Goal: Transaction & Acquisition: Purchase product/service

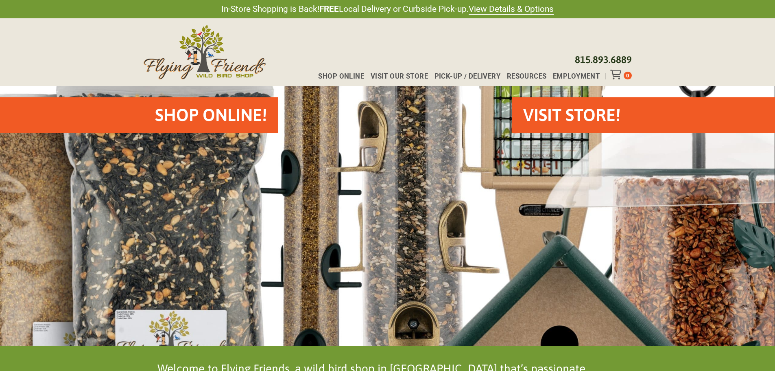
click at [252, 114] on h2 "Shop Online!" at bounding box center [211, 115] width 112 height 24
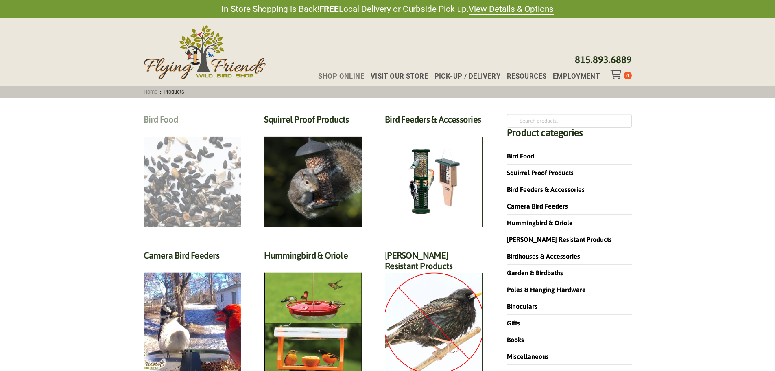
click at [183, 129] on h2 "Bird Food (70)" at bounding box center [193, 121] width 98 height 15
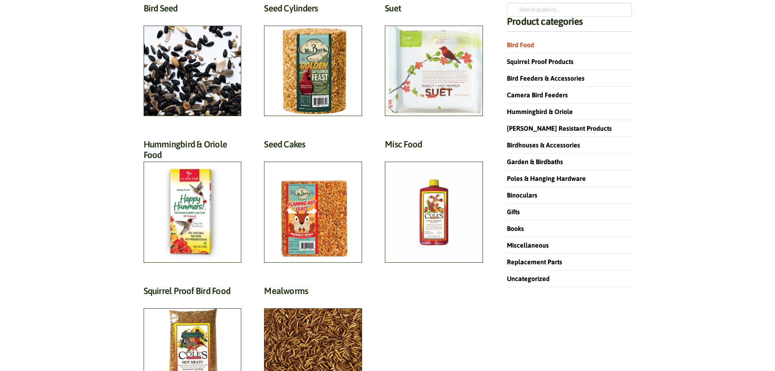
scroll to position [41, 0]
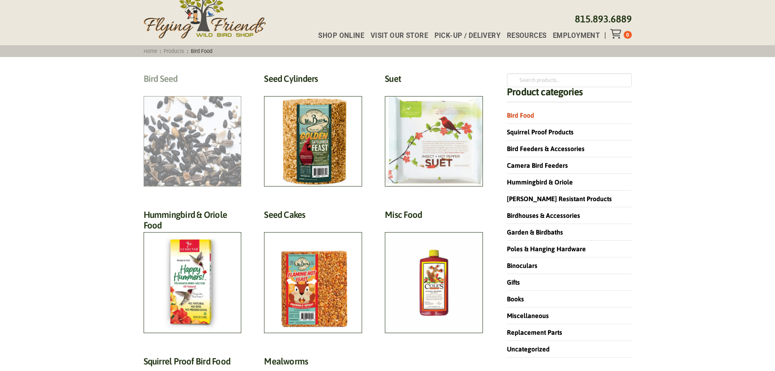
click at [192, 88] on h2 "Bird Seed (30)" at bounding box center [193, 80] width 98 height 15
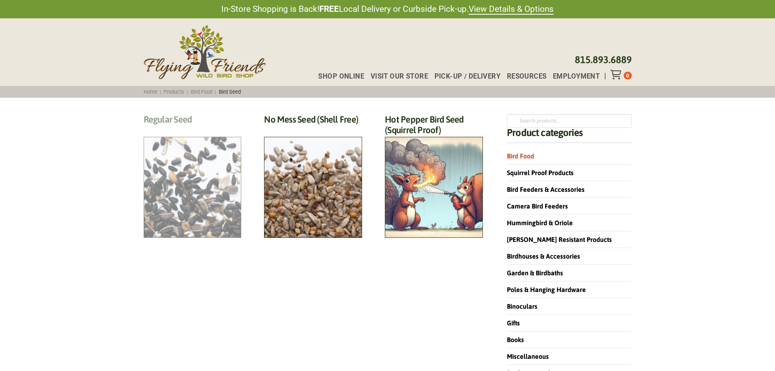
click at [191, 129] on h2 "Regular Seed (18)" at bounding box center [193, 121] width 98 height 15
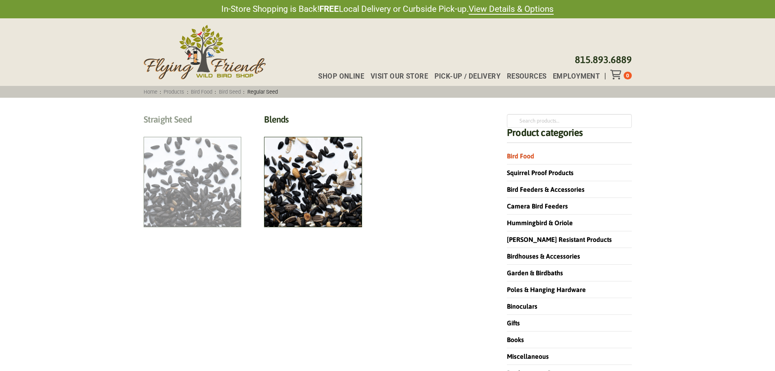
click at [210, 129] on h2 "Straight Seed (12)" at bounding box center [193, 121] width 98 height 15
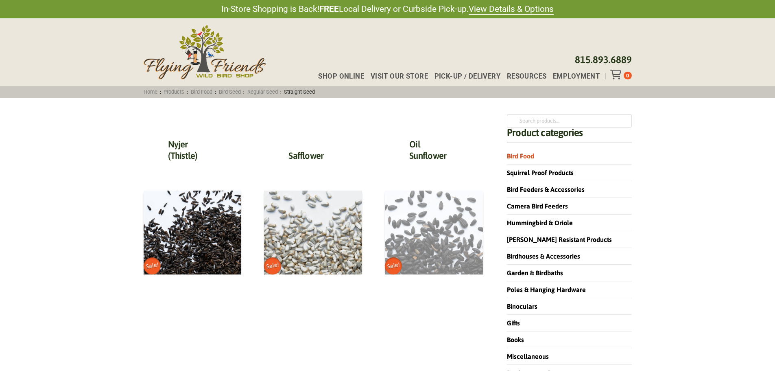
click at [434, 226] on img at bounding box center [434, 233] width 98 height 84
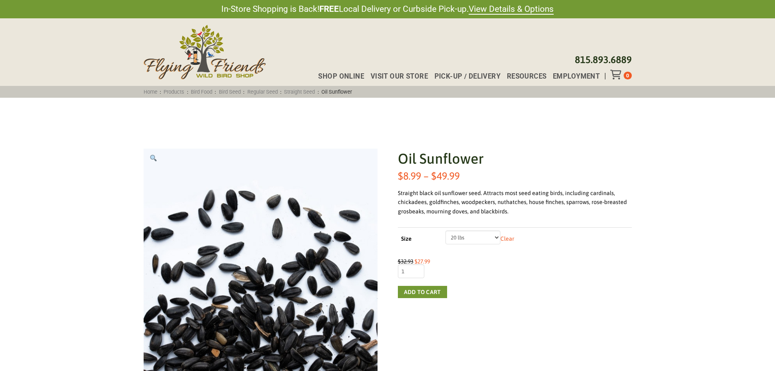
click at [471, 239] on select "Choose an option 5 lbs 10 lbs 20 lbs 50 lbs" at bounding box center [473, 237] width 55 height 14
click at [446, 230] on select "Choose an option 5 lbs 10 lbs 20 lbs 50 lbs" at bounding box center [473, 237] width 55 height 14
click at [473, 239] on select "Choose an option 5 lbs 10 lbs 20 lbs 50 lbs" at bounding box center [473, 237] width 55 height 14
click at [446, 230] on select "Choose an option 5 lbs 10 lbs 20 lbs 50 lbs" at bounding box center [473, 237] width 55 height 14
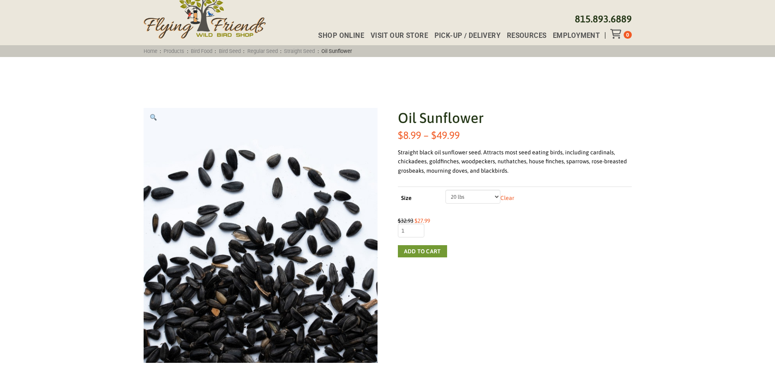
click at [470, 199] on select "Choose an option 5 lbs 10 lbs 20 lbs 50 lbs" at bounding box center [473, 197] width 55 height 14
click at [446, 190] on select "Choose an option 5 lbs 10 lbs 20 lbs 50 lbs" at bounding box center [473, 197] width 55 height 14
select select "10 lbs"
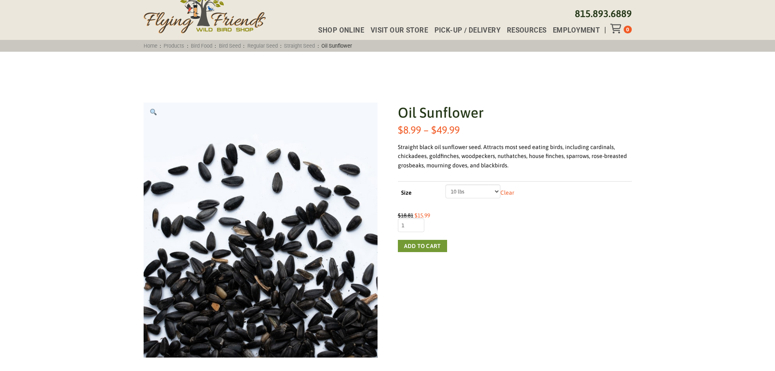
scroll to position [0, 0]
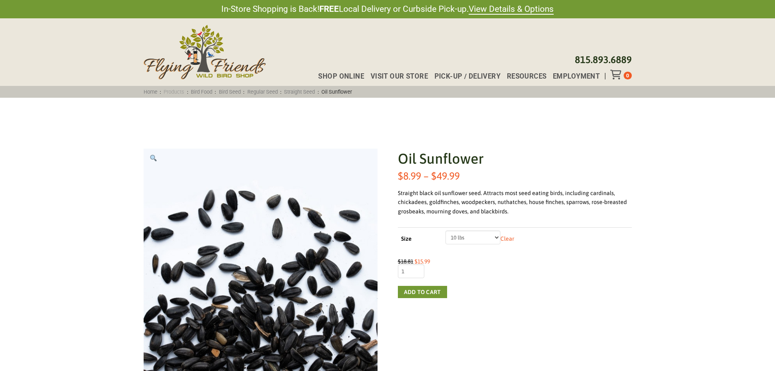
click at [174, 89] on link "Products" at bounding box center [174, 92] width 26 height 6
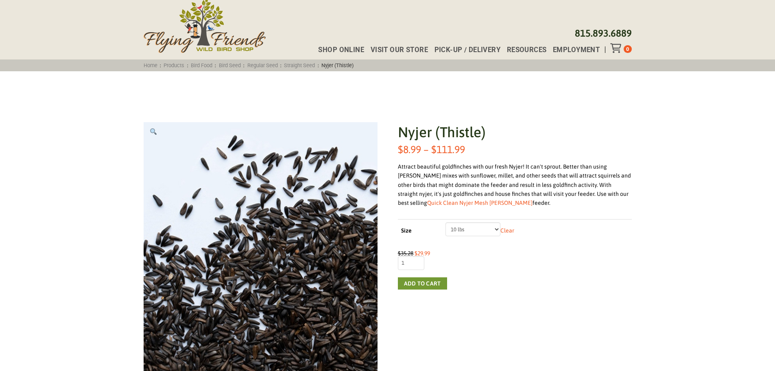
scroll to position [41, 0]
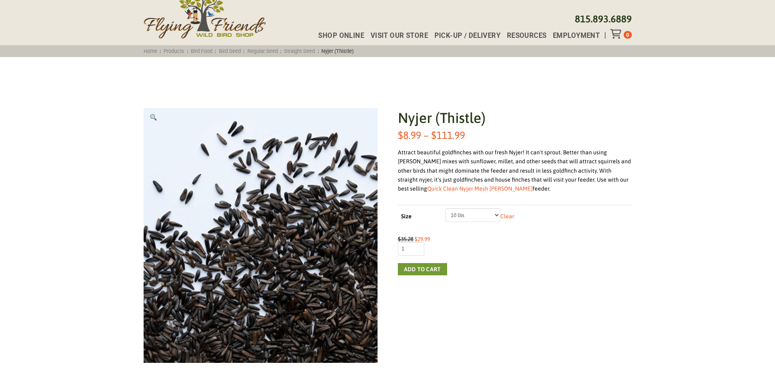
click at [473, 214] on select "Choose an option 2 lbs 5 lbs 10 lbs 20 lbs 50 lbs" at bounding box center [473, 215] width 55 height 14
click at [475, 218] on select "Choose an option 2 lbs 5 lbs 10 lbs 20 lbs 50 lbs" at bounding box center [473, 215] width 55 height 14
click at [446, 208] on select "Choose an option 2 lbs 5 lbs 10 lbs 20 lbs 50 lbs" at bounding box center [473, 215] width 55 height 14
click at [471, 220] on select "Choose an option 2 lbs 5 lbs 10 lbs 20 lbs 50 lbs" at bounding box center [473, 215] width 55 height 14
select select "10 lbs"
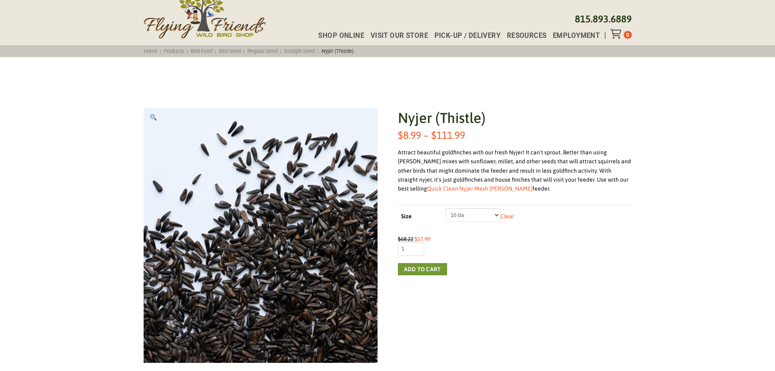
click at [446, 208] on select "Choose an option 2 lbs 5 lbs 10 lbs 20 lbs 50 lbs" at bounding box center [473, 215] width 55 height 14
drag, startPoint x: 440, startPoint y: 153, endPoint x: 469, endPoint y: 155, distance: 28.6
click at [469, 155] on div "Attract beautiful goldfinches with our fresh Nyjer! It can't sprout. Better tha…" at bounding box center [515, 171] width 234 height 46
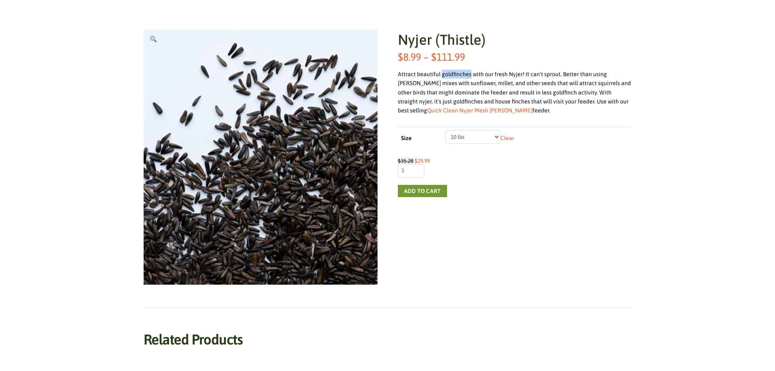
scroll to position [81, 0]
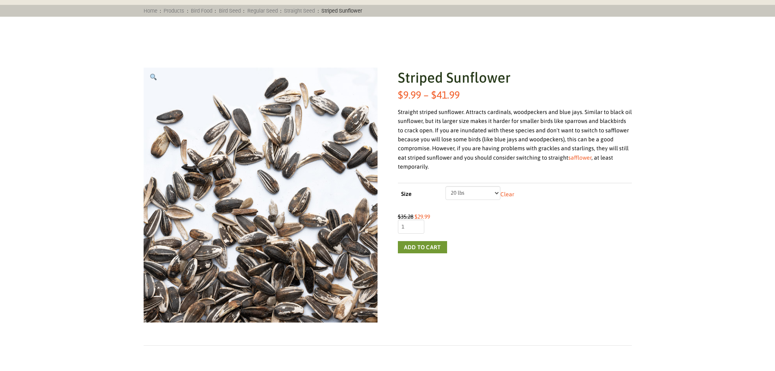
scroll to position [81, 0]
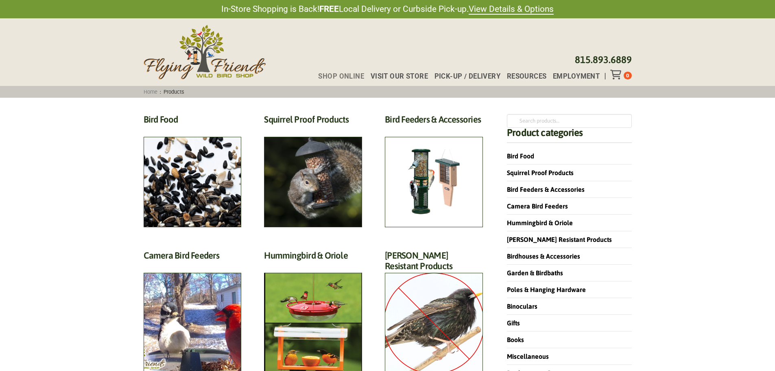
click at [180, 90] on span "Products" at bounding box center [174, 92] width 26 height 6
click at [194, 63] on img at bounding box center [205, 52] width 122 height 55
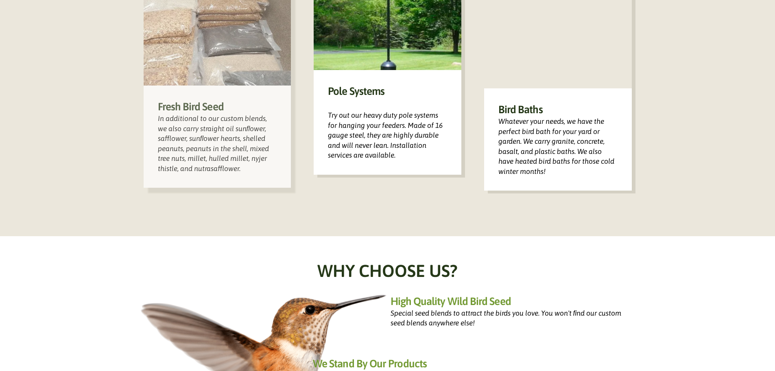
scroll to position [529, 0]
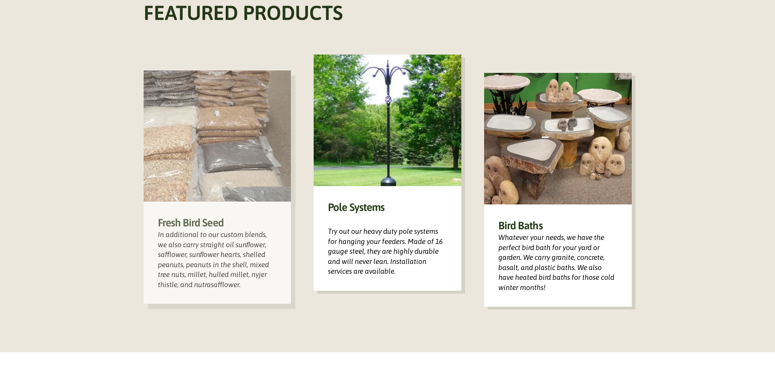
click at [250, 172] on img at bounding box center [218, 135] width 148 height 131
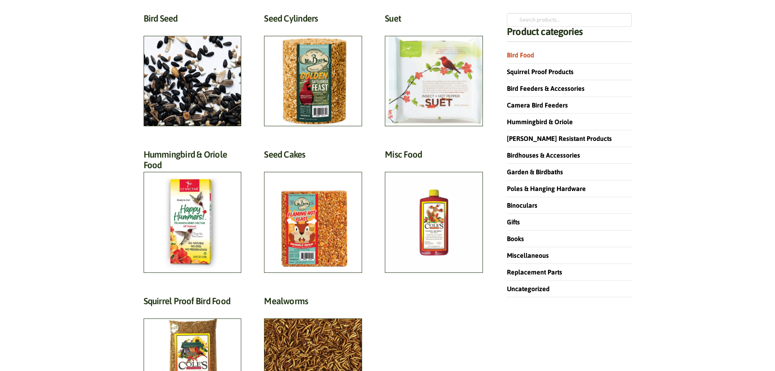
scroll to position [122, 0]
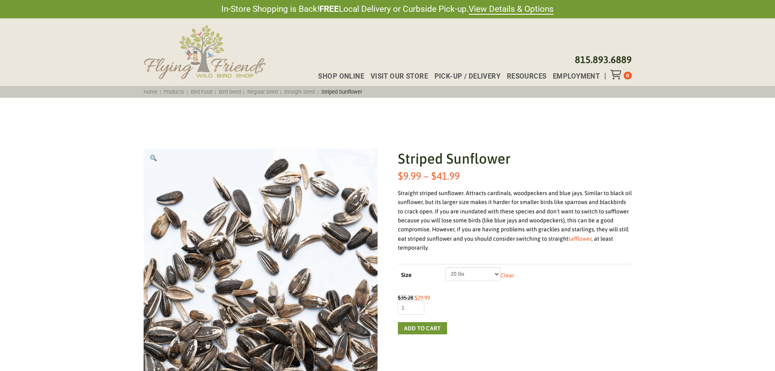
click at [198, 58] on img at bounding box center [205, 52] width 122 height 55
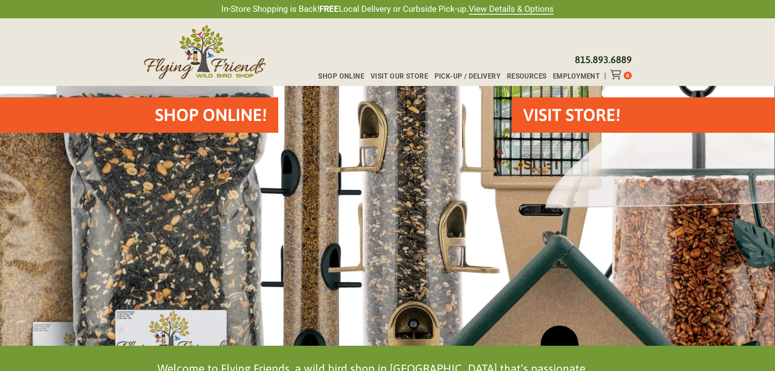
click at [481, 72] on div "Shop Online Visit Our Store Pick-up / Delivery Resources Employment 0" at bounding box center [472, 75] width 320 height 10
click at [469, 74] on span "Pick-up / Delivery" at bounding box center [468, 76] width 66 height 7
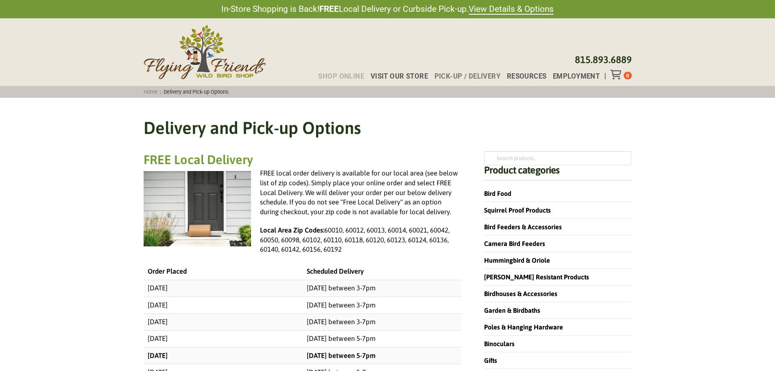
click at [348, 75] on span "Shop Online" at bounding box center [341, 76] width 46 height 7
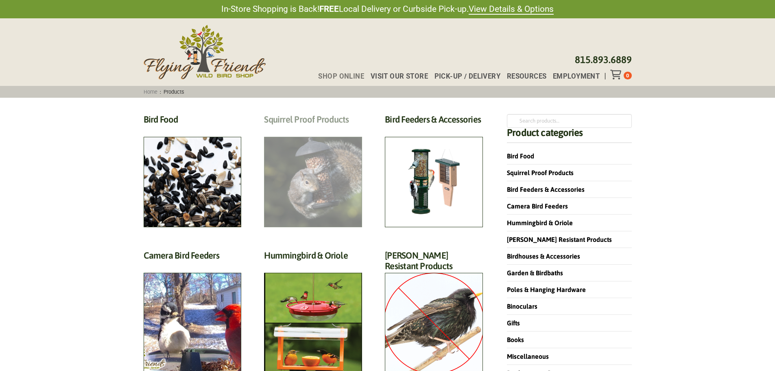
click at [311, 129] on h2 "Squirrel Proof Products (42)" at bounding box center [313, 121] width 98 height 15
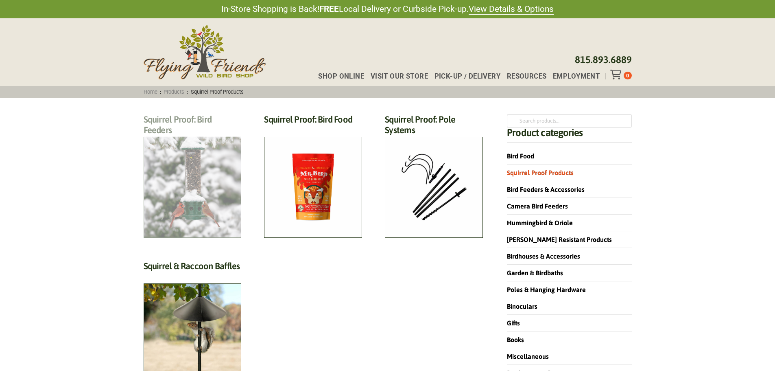
click at [213, 140] on h2 "Squirrel Proof: Bird Feeders (12)" at bounding box center [193, 127] width 98 height 26
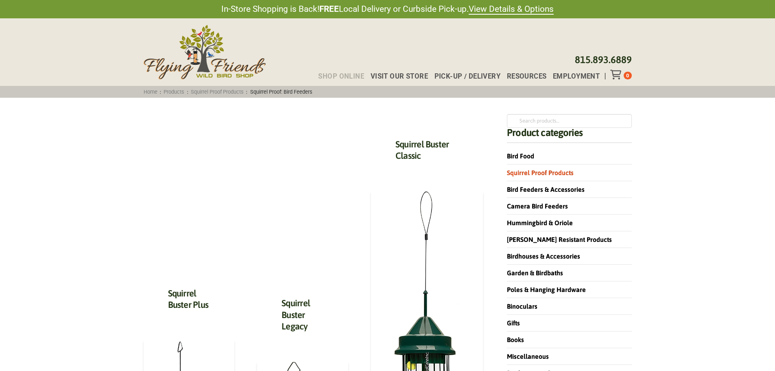
click at [356, 75] on span "Shop Online" at bounding box center [341, 76] width 46 height 7
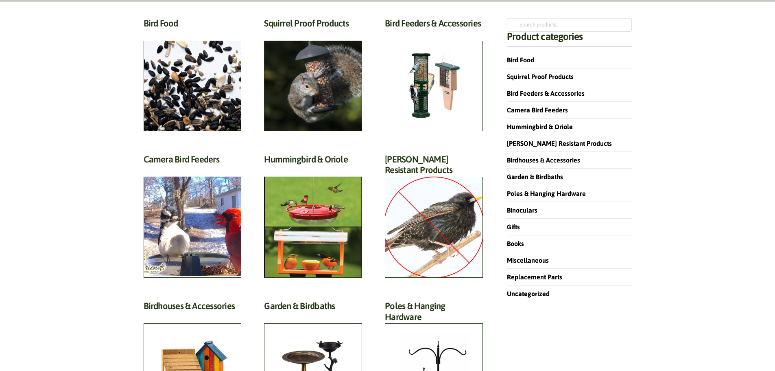
scroll to position [81, 0]
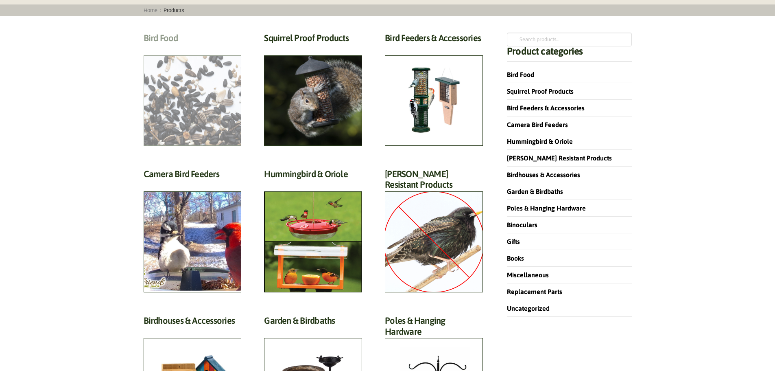
click at [175, 39] on h2 "Bird Food (70)" at bounding box center [193, 40] width 98 height 15
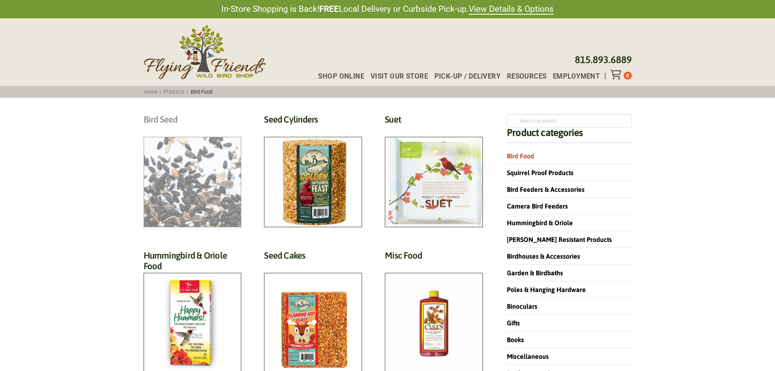
click at [164, 119] on h2 "Bird Seed (30)" at bounding box center [193, 121] width 98 height 15
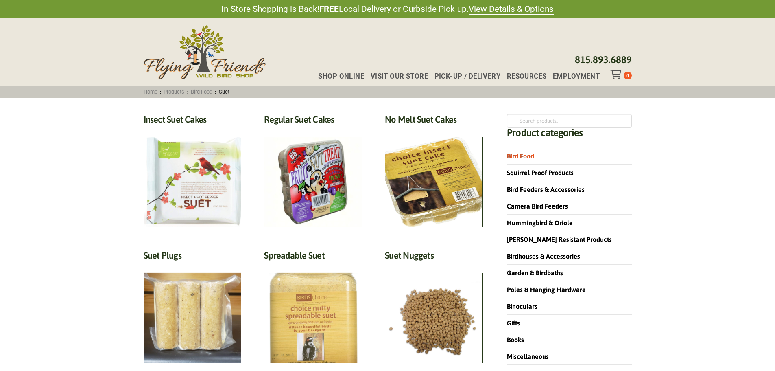
scroll to position [41, 0]
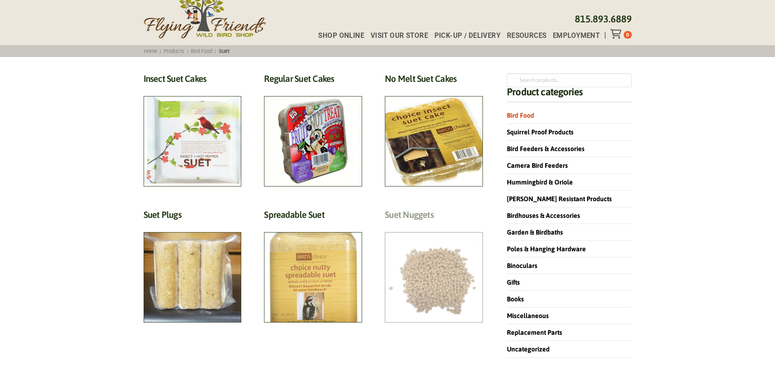
click at [407, 215] on h2 "Suet Nuggets (2)" at bounding box center [434, 216] width 98 height 15
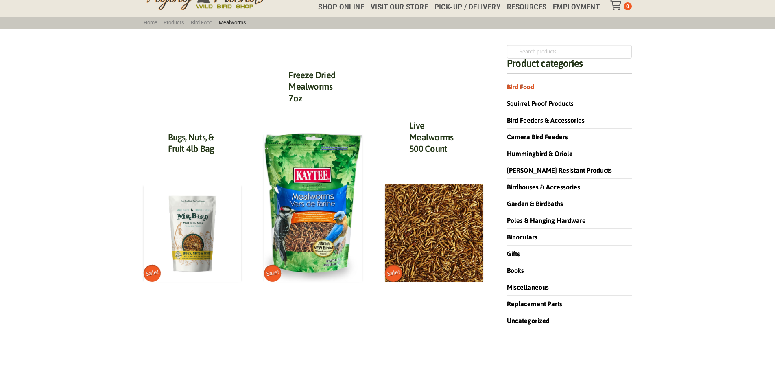
scroll to position [81, 0]
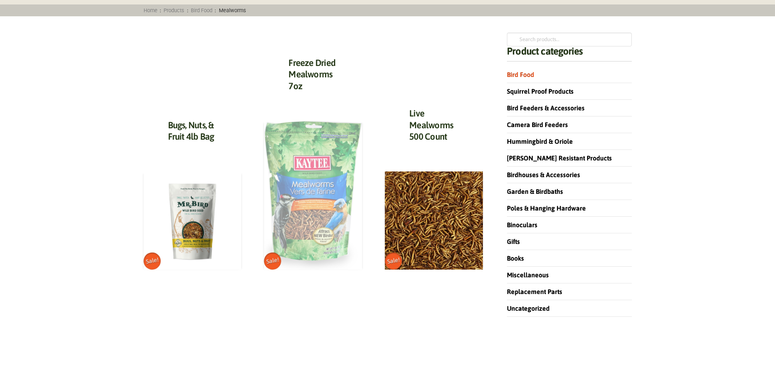
click at [353, 166] on img at bounding box center [313, 194] width 98 height 149
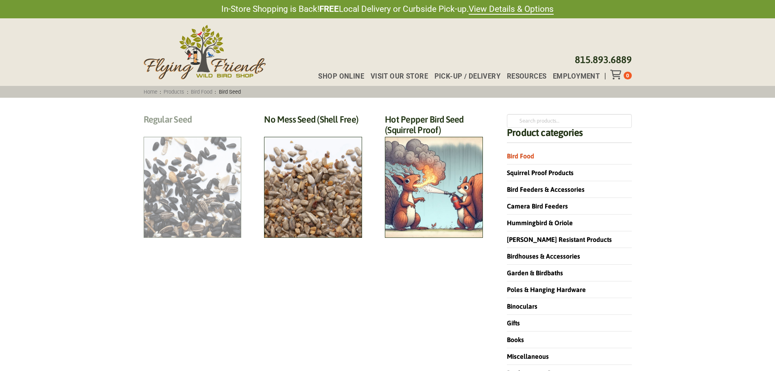
click at [204, 129] on h2 "Regular Seed (18)" at bounding box center [193, 121] width 98 height 15
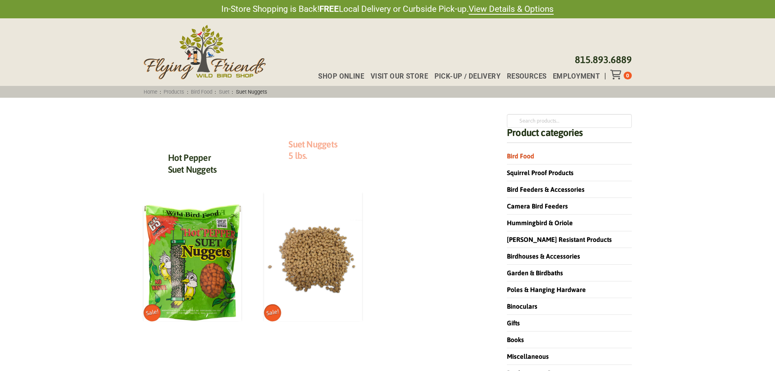
click at [302, 145] on link "Suet Nuggets 5 lbs." at bounding box center [313, 150] width 49 height 22
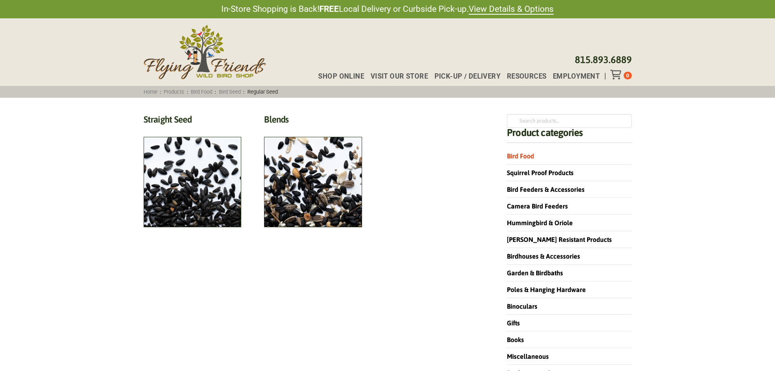
click at [204, 129] on h2 "Straight Seed (12)" at bounding box center [193, 121] width 98 height 15
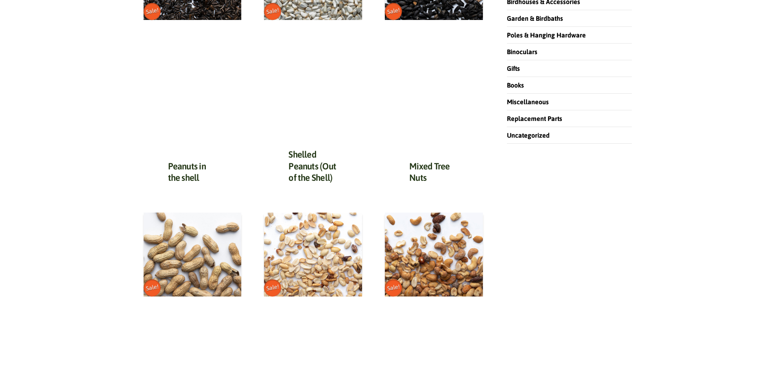
scroll to position [326, 0]
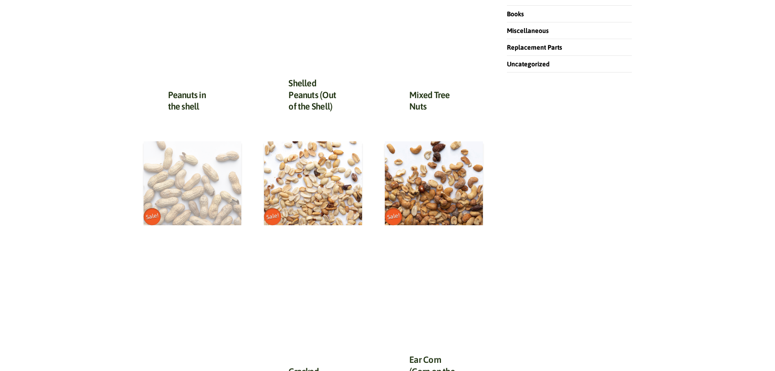
click at [166, 177] on img at bounding box center [193, 183] width 98 height 84
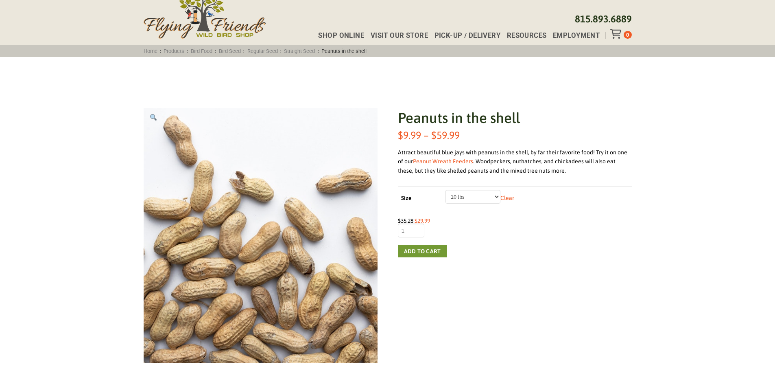
scroll to position [81, 0]
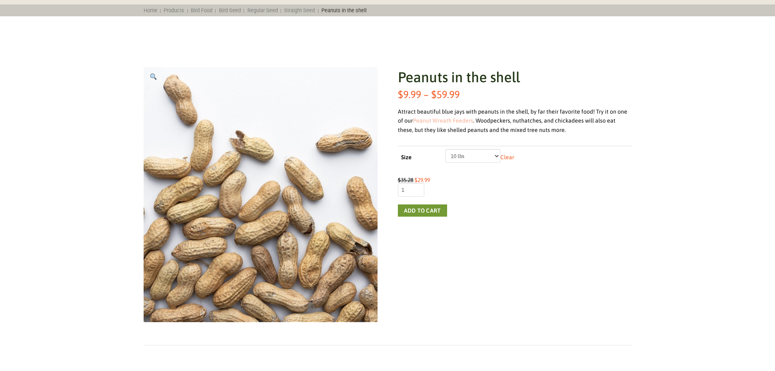
click at [431, 123] on link "Peanut Wreath Feeders" at bounding box center [443, 120] width 60 height 7
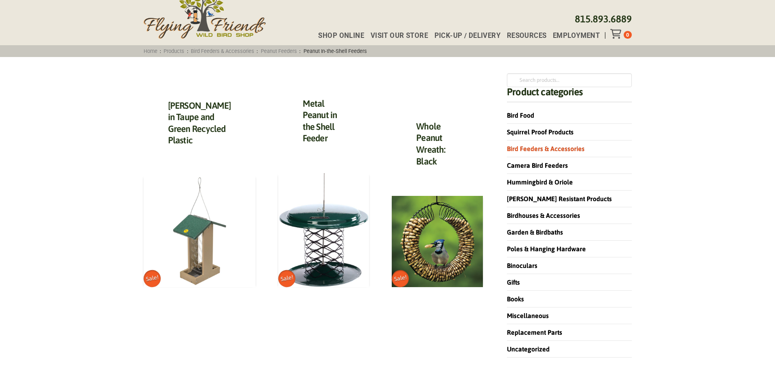
scroll to position [81, 0]
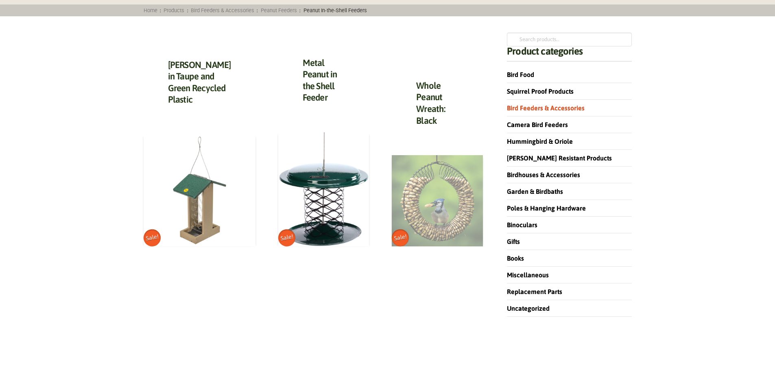
click at [404, 176] on img at bounding box center [437, 200] width 91 height 91
